Goal: Check status

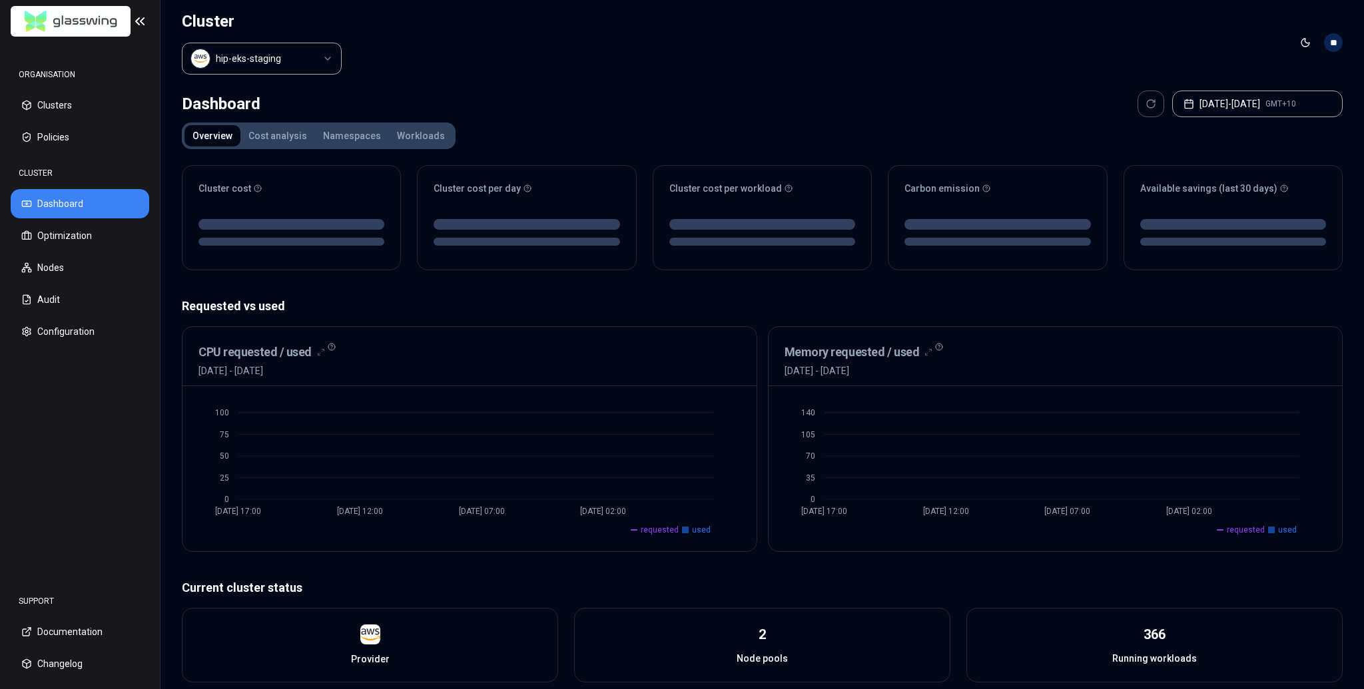
click at [406, 135] on button "Workloads" at bounding box center [421, 135] width 64 height 21
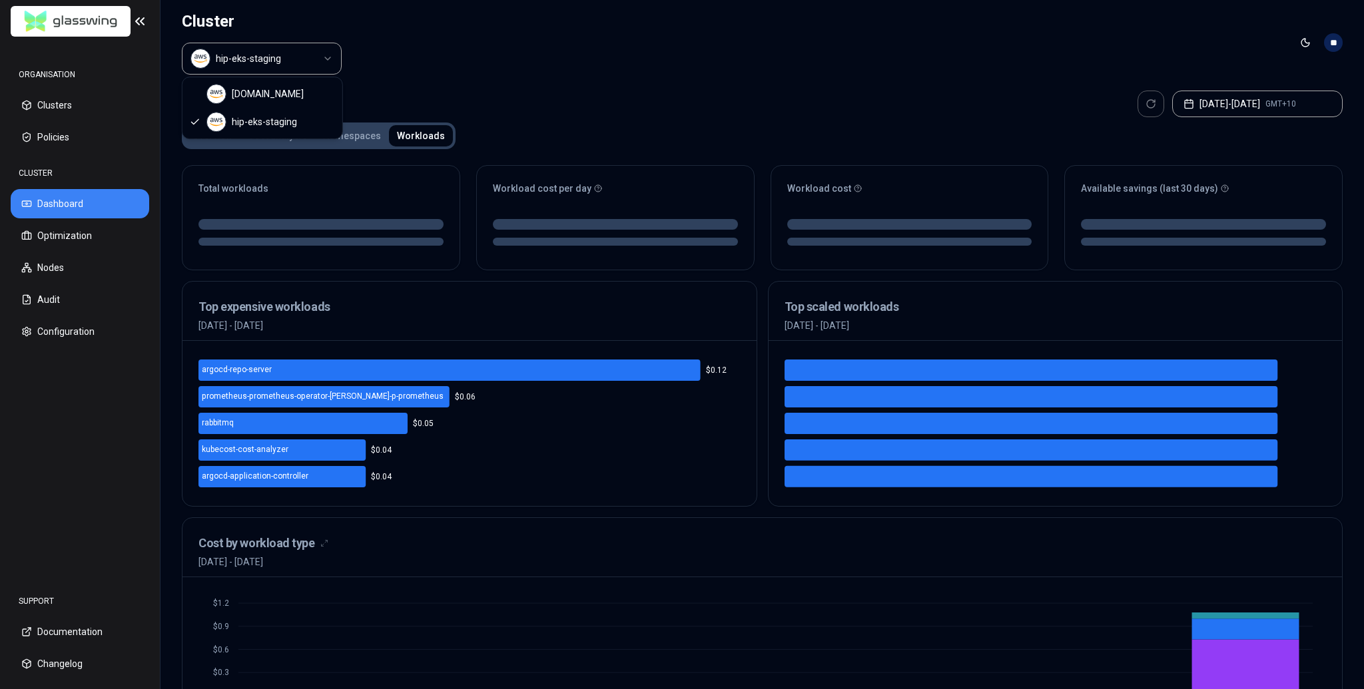
click at [270, 71] on body "ORGANISATION Clusters Policies CLUSTER Dashboard Optimization Nodes Audit Confi…" at bounding box center [682, 344] width 1364 height 689
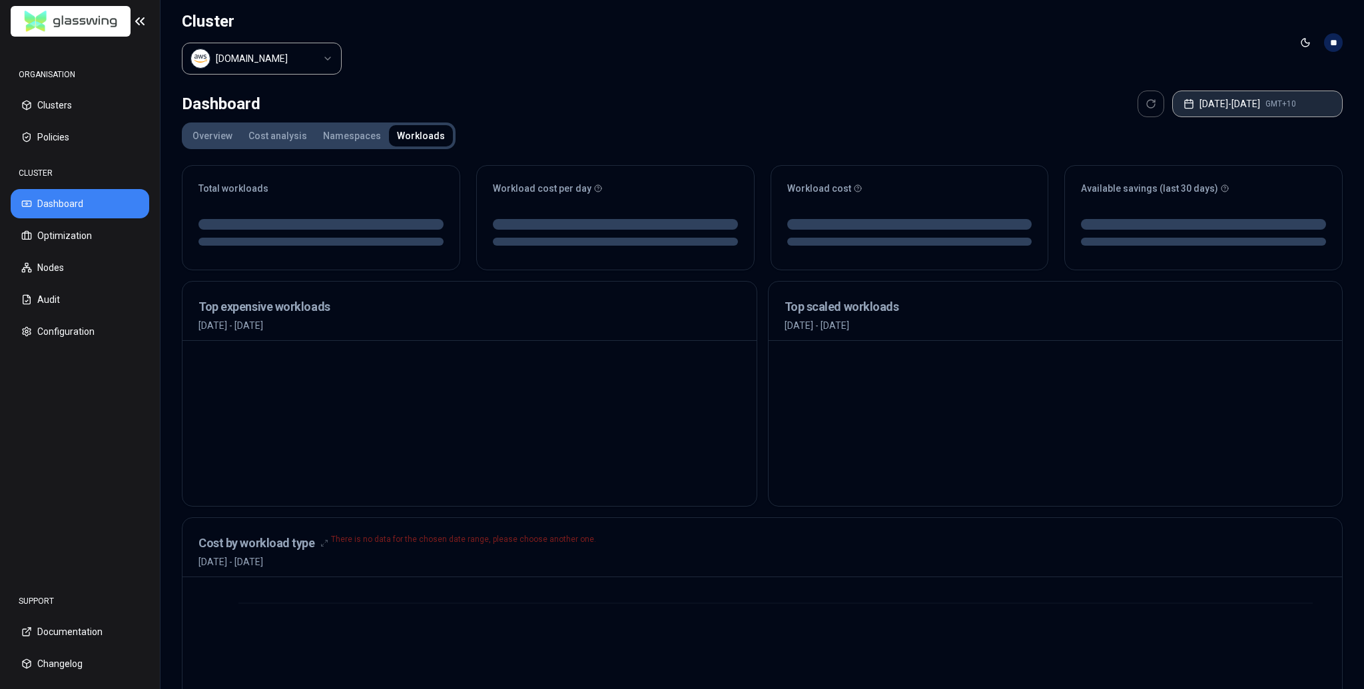
click at [1208, 107] on button "[DATE] - [DATE] GMT+10" at bounding box center [1257, 104] width 171 height 27
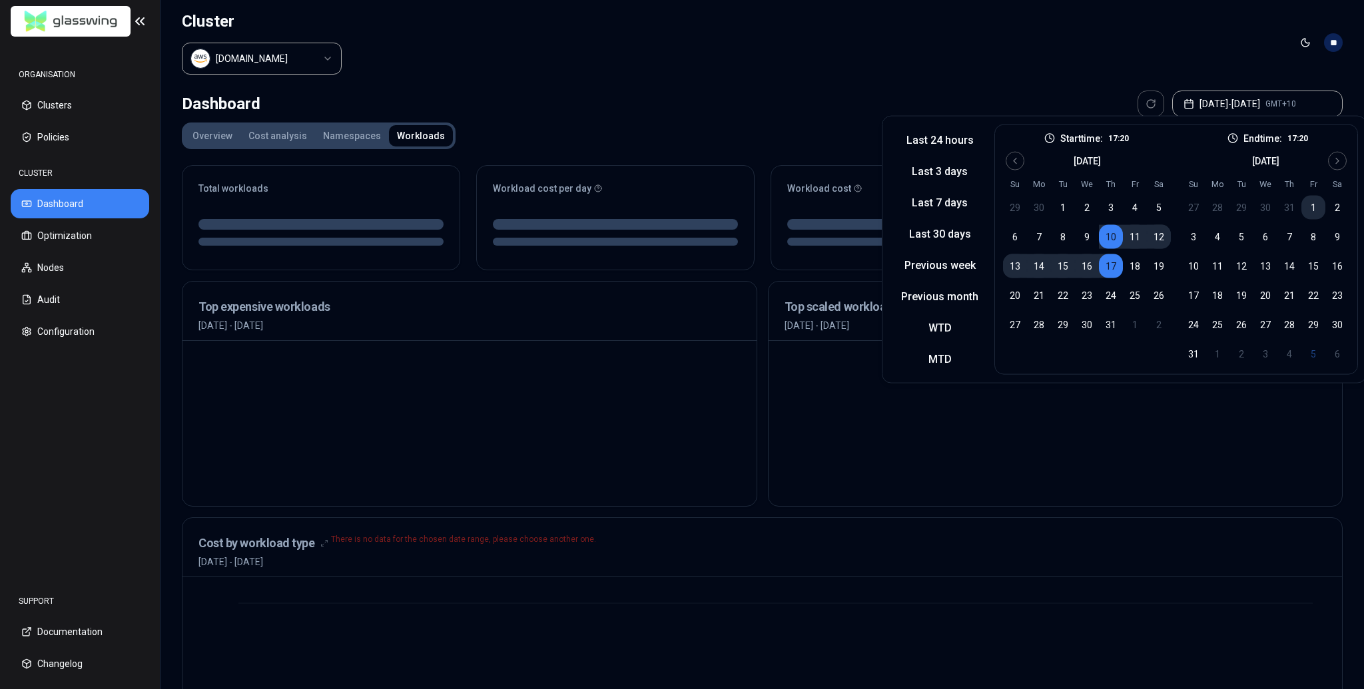
click at [1312, 207] on button "1" at bounding box center [1314, 208] width 24 height 24
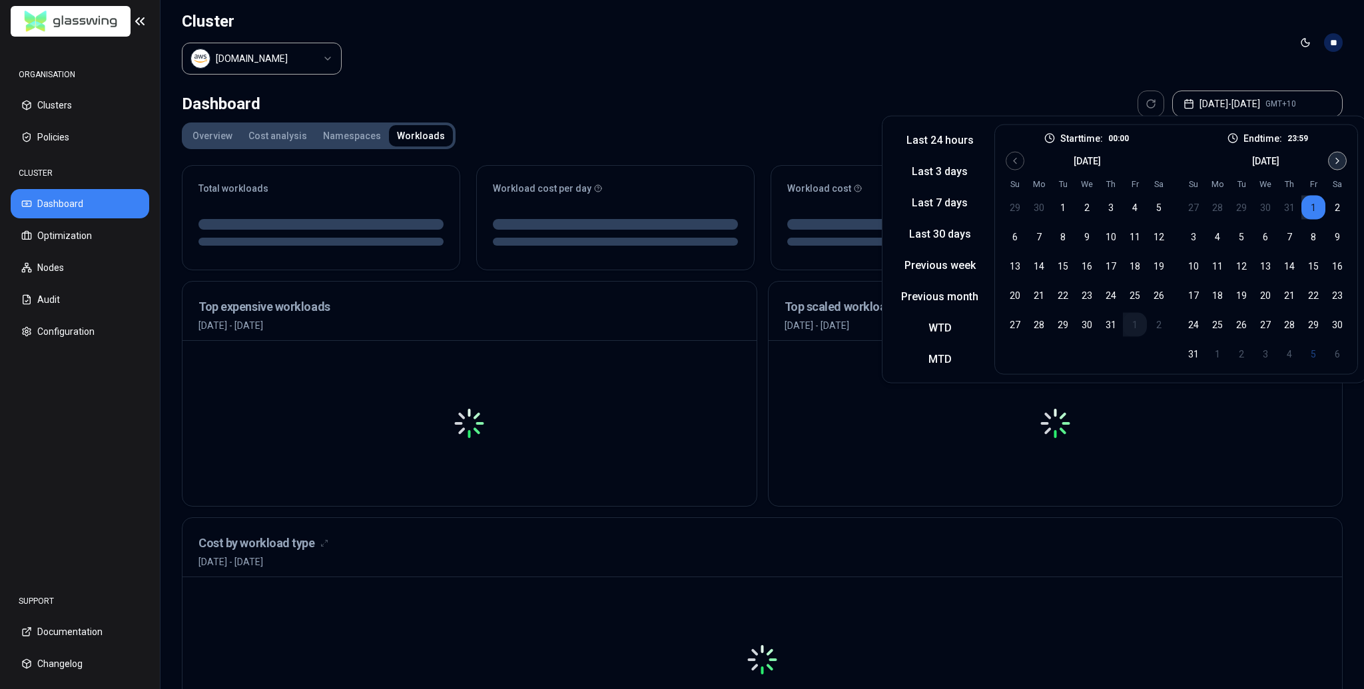
click at [1332, 156] on icon "Go to next month" at bounding box center [1337, 161] width 11 height 11
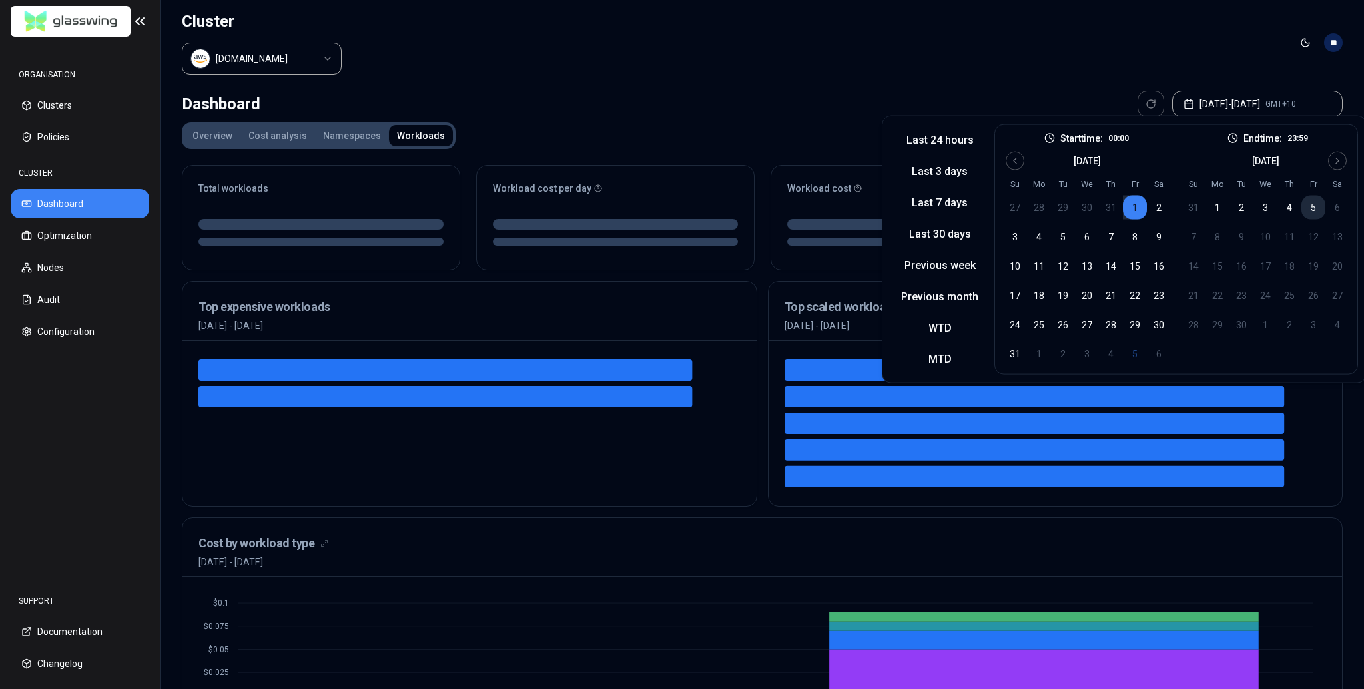
click at [1308, 209] on button "5" at bounding box center [1314, 208] width 24 height 24
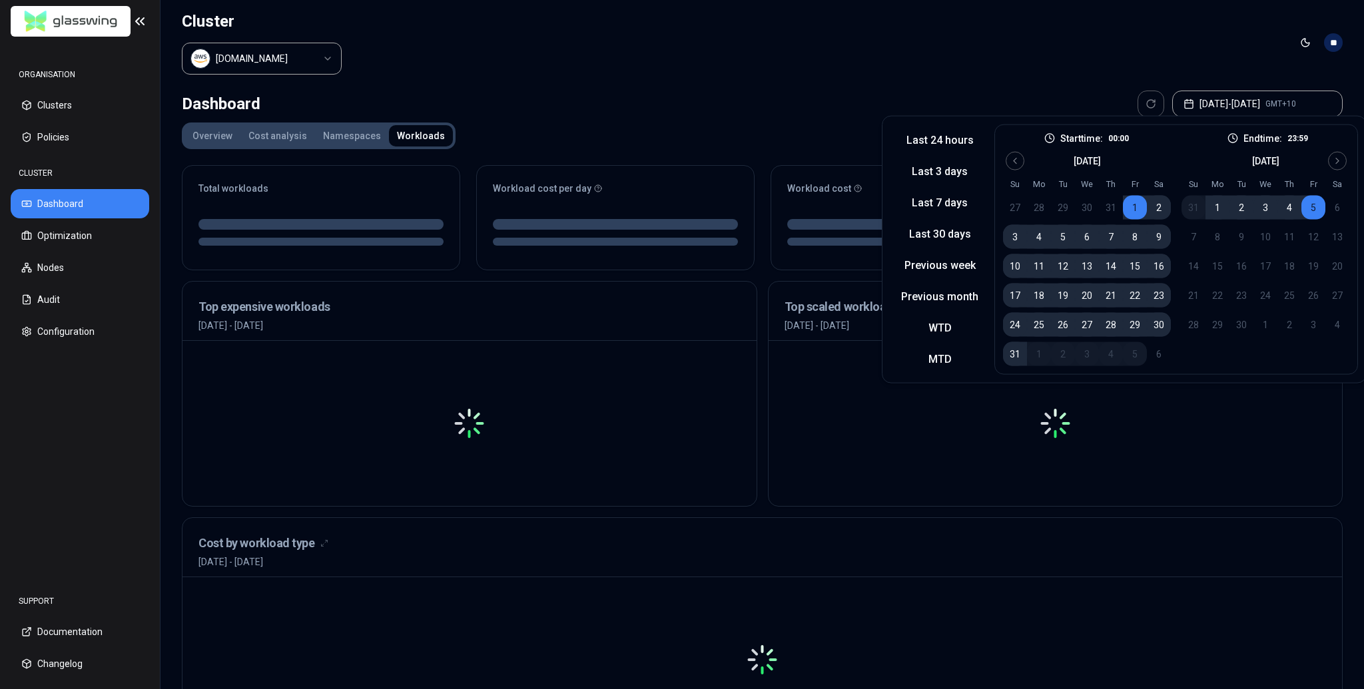
click at [993, 41] on header "Cluster [DOMAIN_NAME] Toggle theme **" at bounding box center [763, 42] width 1204 height 85
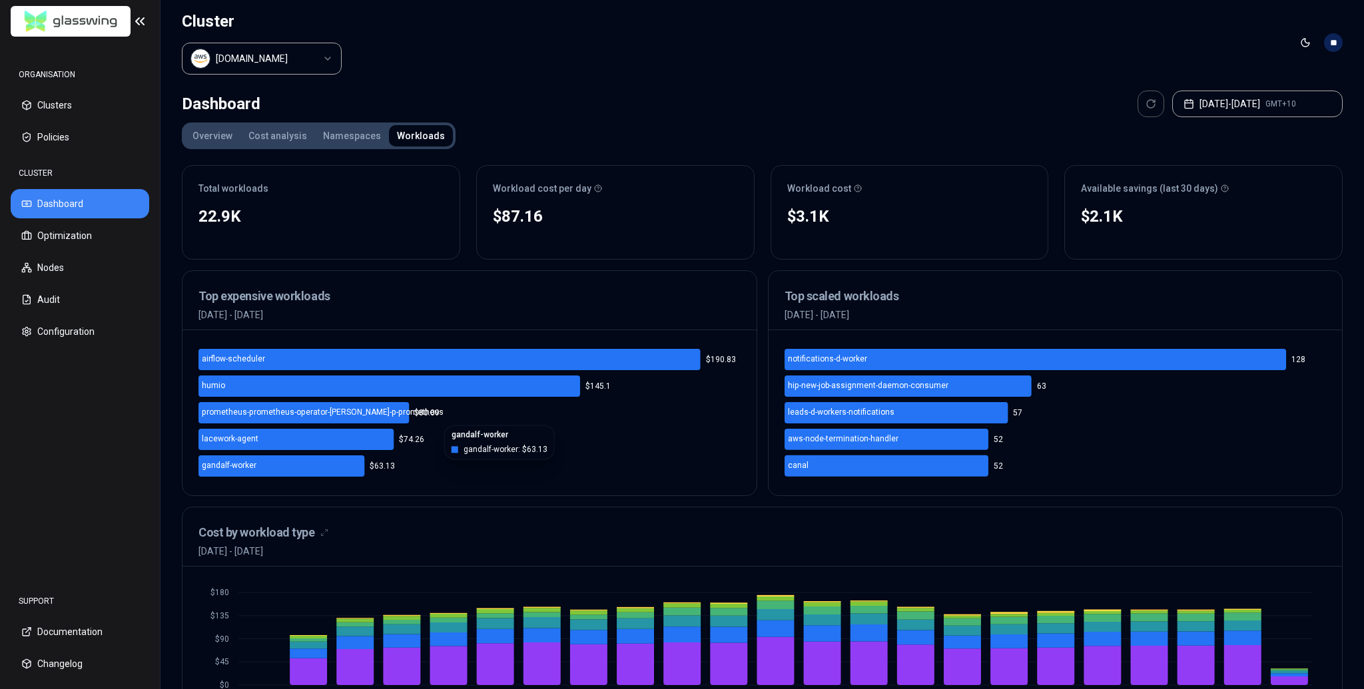
click at [570, 466] on icon "airflow-scheduler humio prometheus-prometheus-operator-[PERSON_NAME]-p-promethe…" at bounding box center [470, 412] width 542 height 133
drag, startPoint x: 266, startPoint y: 436, endPoint x: 189, endPoint y: 432, distance: 77.4
click at [191, 432] on div "airflow-scheduler humio prometheus-prometheus-operator-[PERSON_NAME]-p-promethe…" at bounding box center [470, 412] width 574 height 165
click at [576, 442] on icon "airflow-scheduler humio prometheus-prometheus-operator-[PERSON_NAME]-p-promethe…" at bounding box center [470, 412] width 542 height 133
